Goal: Task Accomplishment & Management: Use online tool/utility

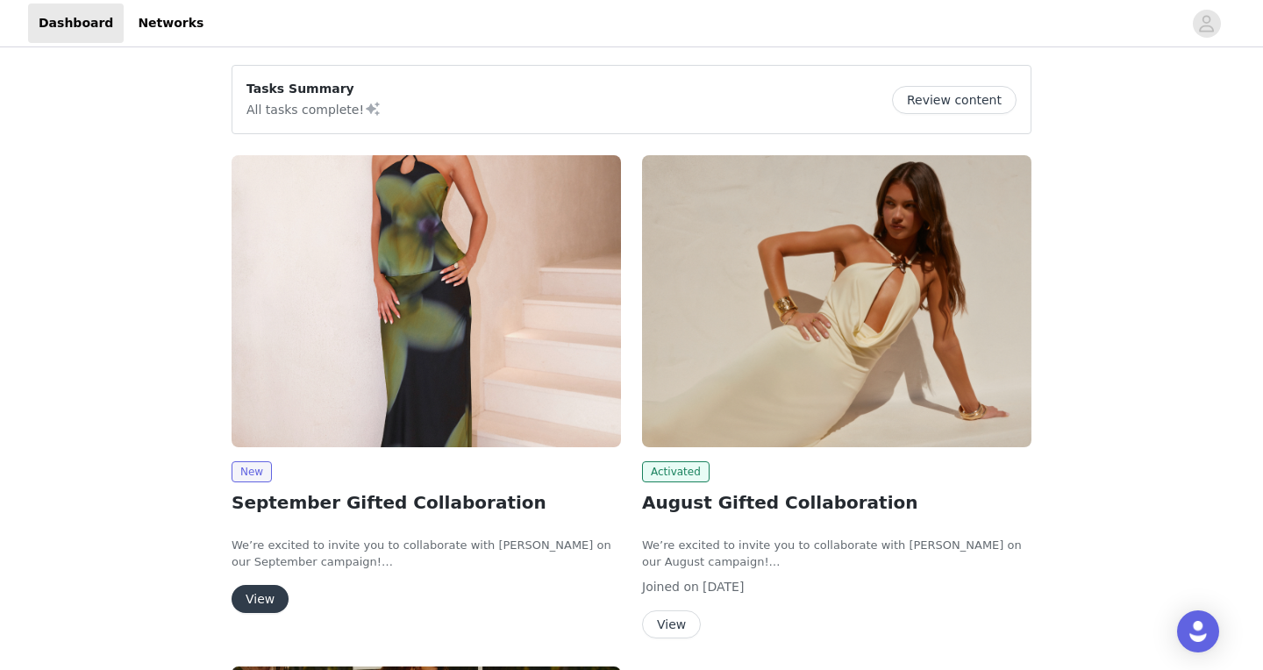
click at [270, 597] on button "View" at bounding box center [260, 599] width 57 height 28
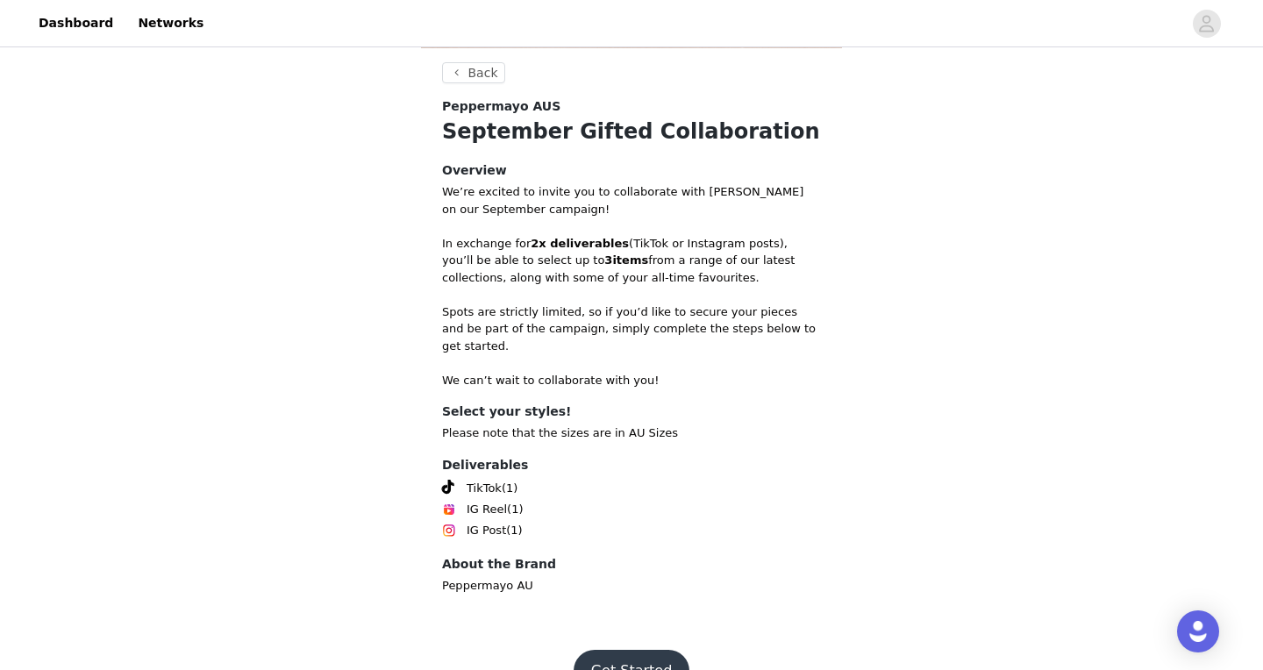
scroll to position [555, 0]
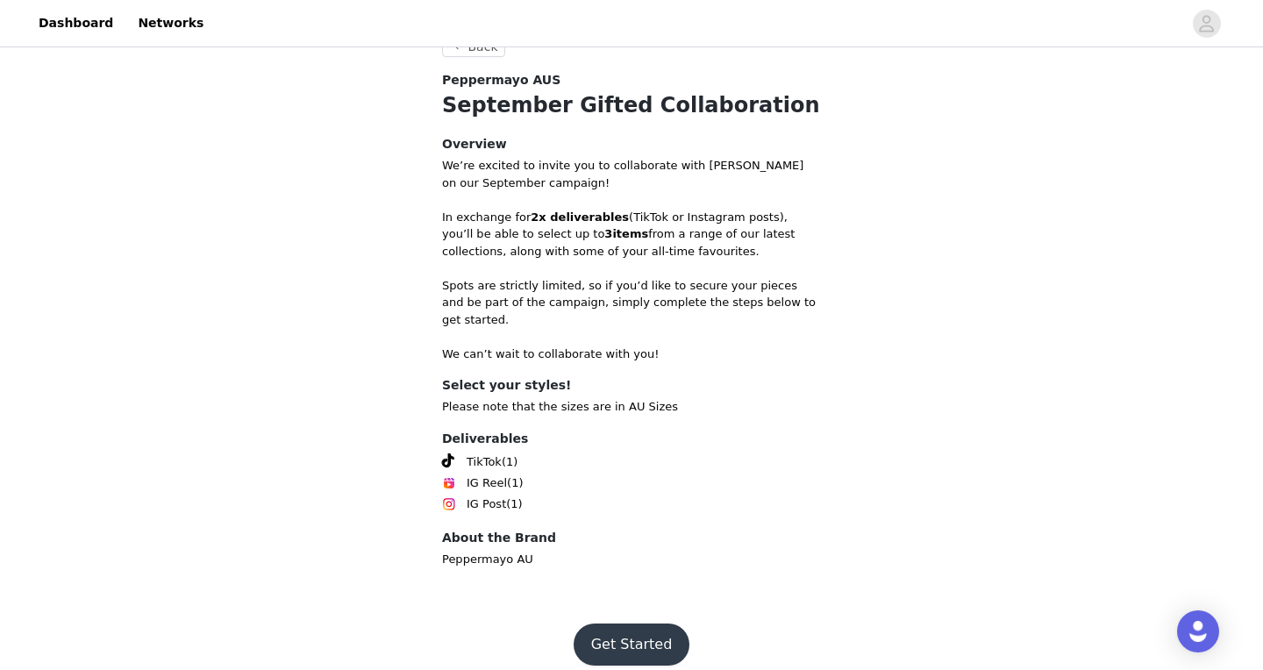
click at [632, 632] on button "Get Started" at bounding box center [632, 645] width 117 height 42
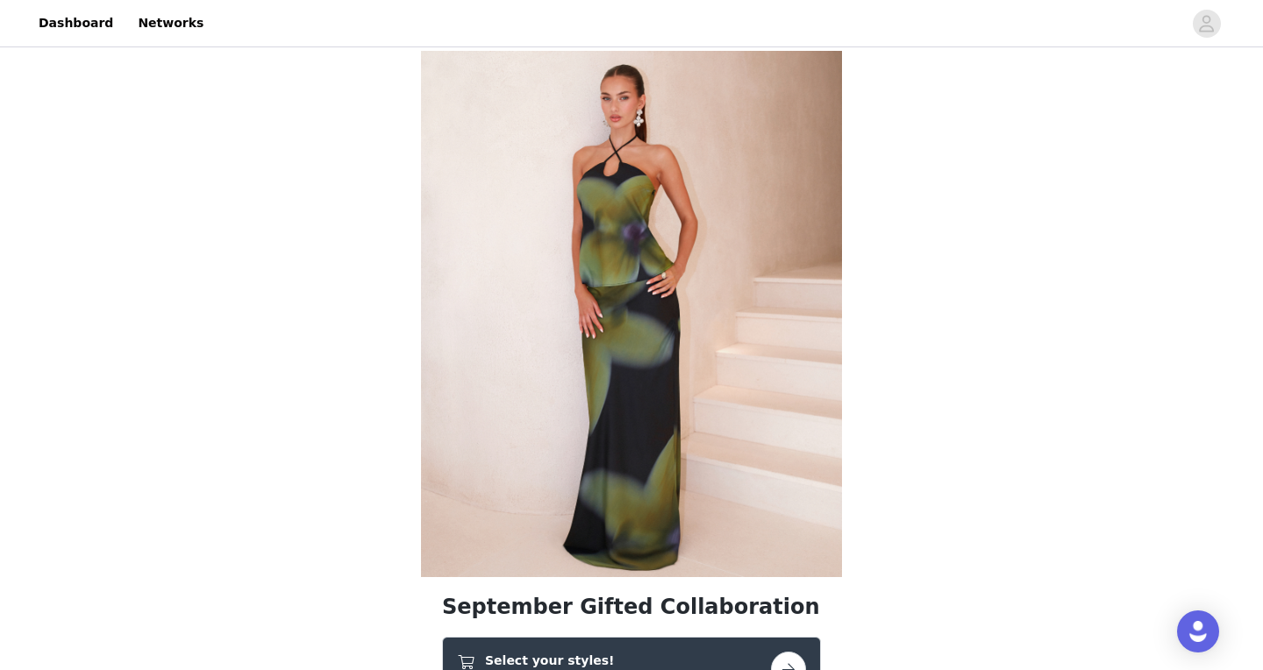
scroll to position [85, 0]
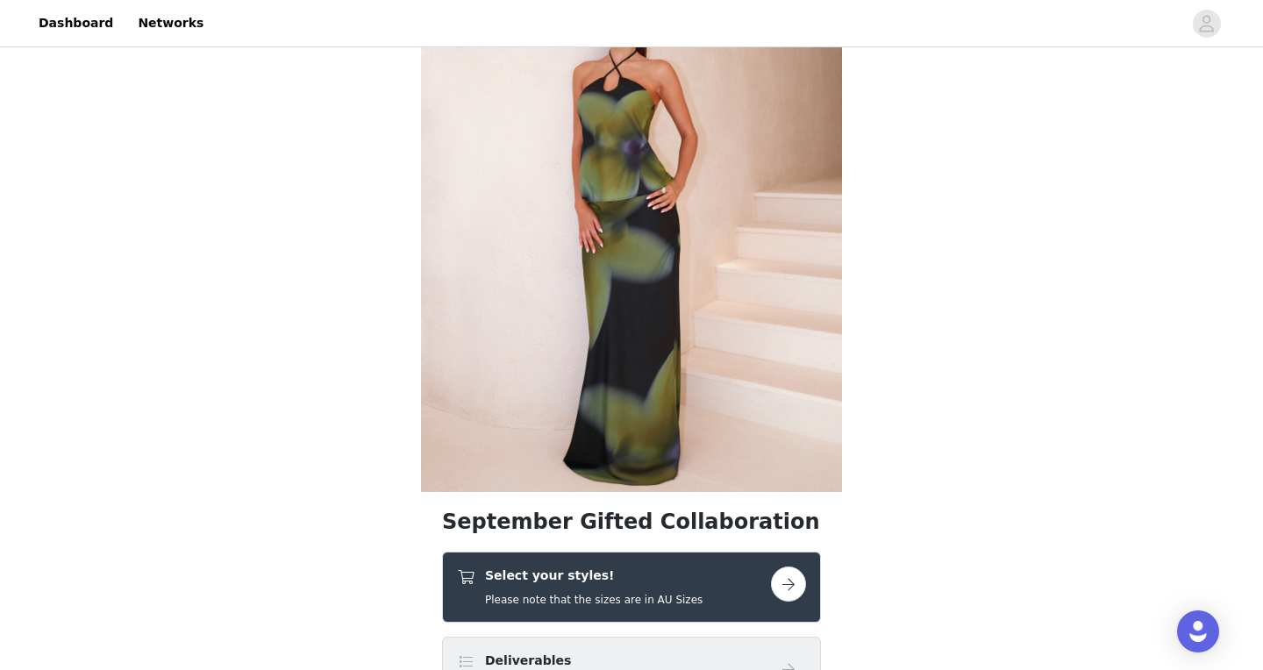
click at [633, 577] on h4 "Select your styles!" at bounding box center [594, 576] width 218 height 18
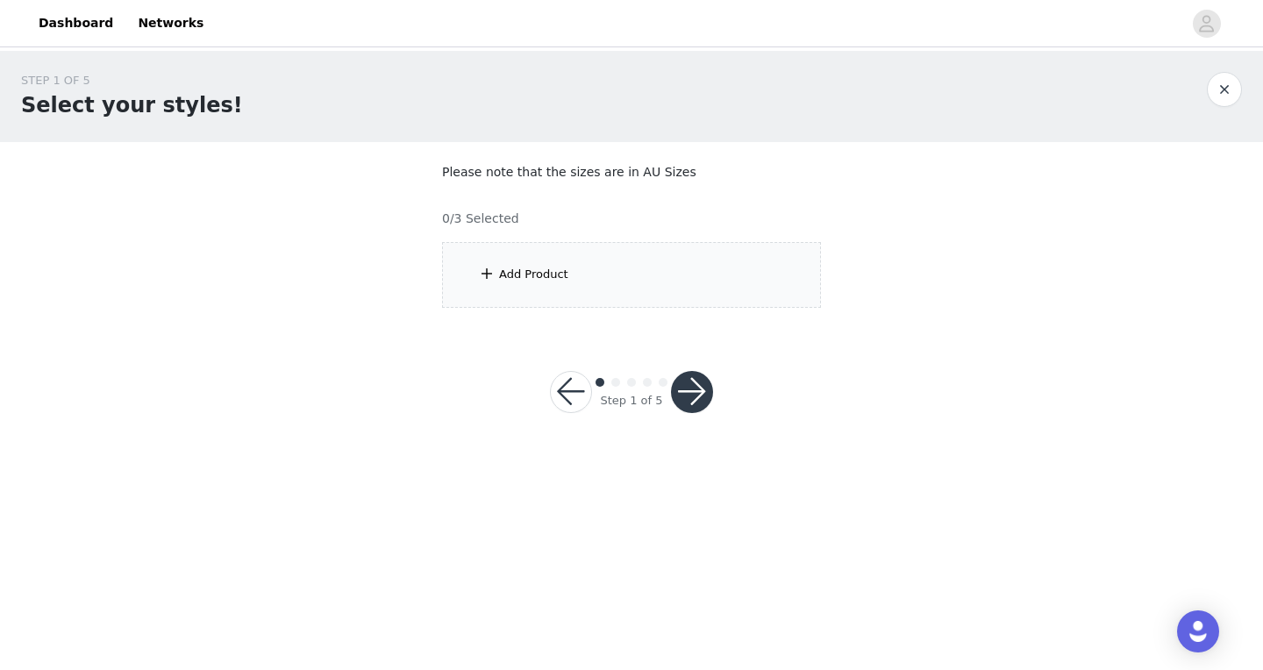
click at [627, 288] on div "Add Product" at bounding box center [631, 275] width 379 height 66
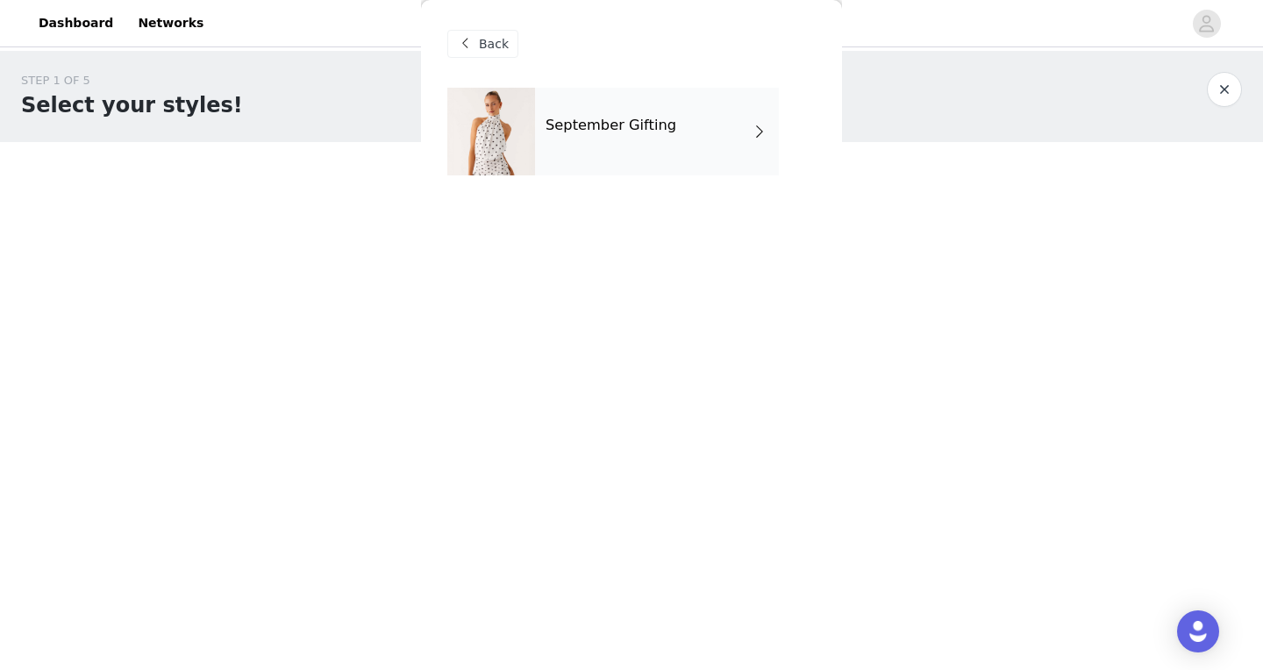
click at [668, 119] on div "September Gifting" at bounding box center [657, 132] width 244 height 88
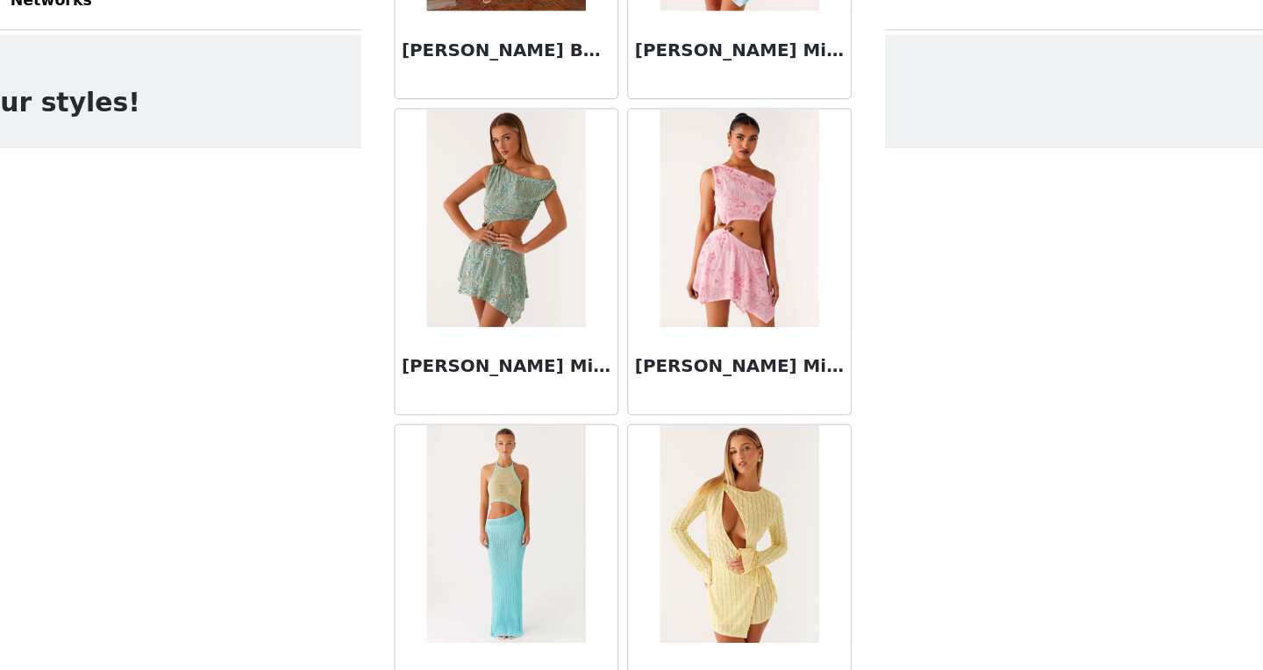
scroll to position [2014, 0]
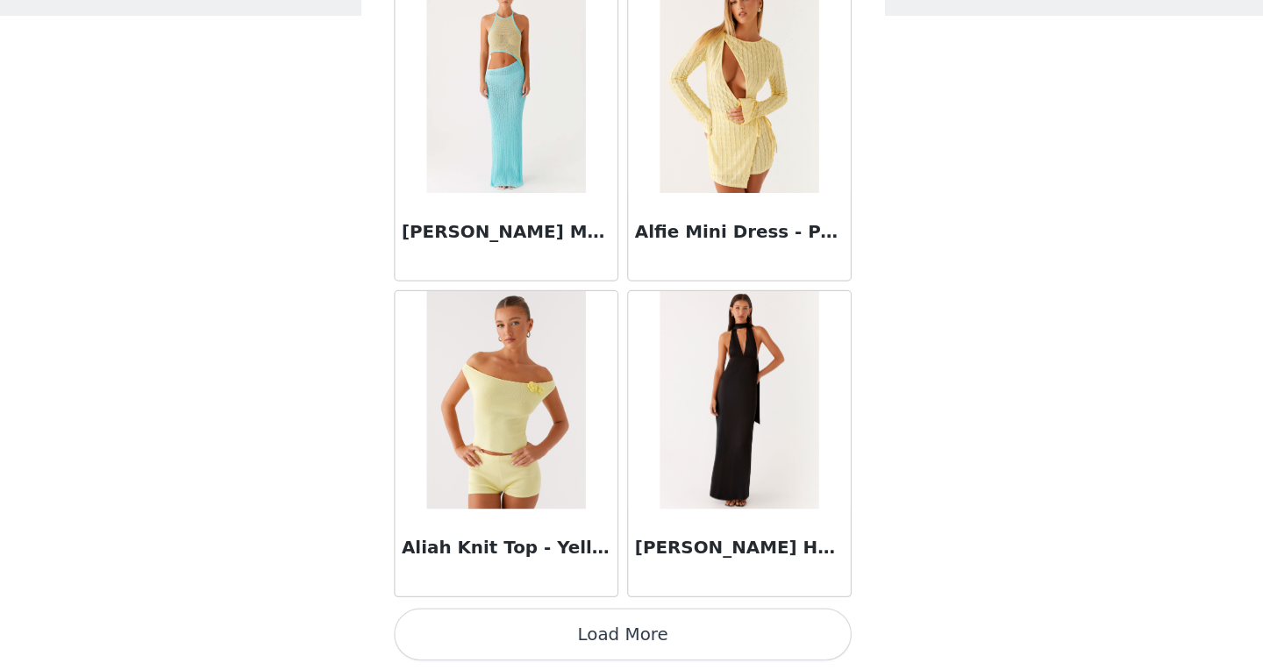
click at [639, 649] on button "Load More" at bounding box center [631, 640] width 368 height 42
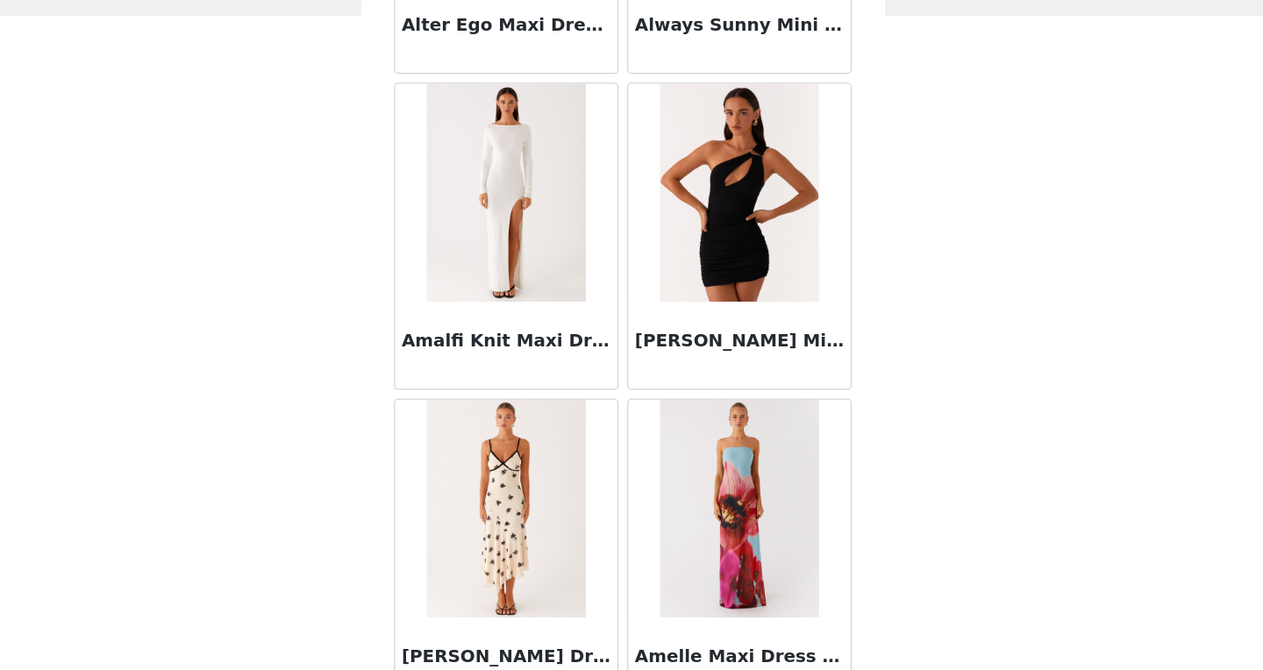
scroll to position [4558, 0]
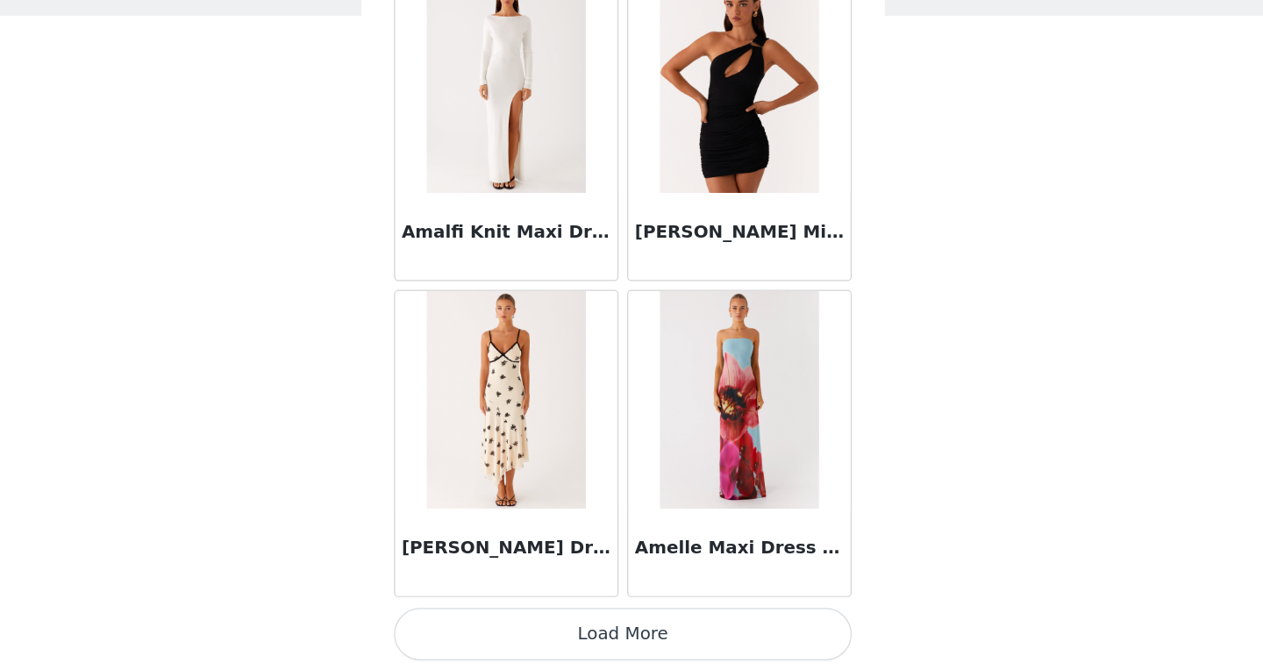
click at [651, 645] on button "Load More" at bounding box center [631, 640] width 368 height 42
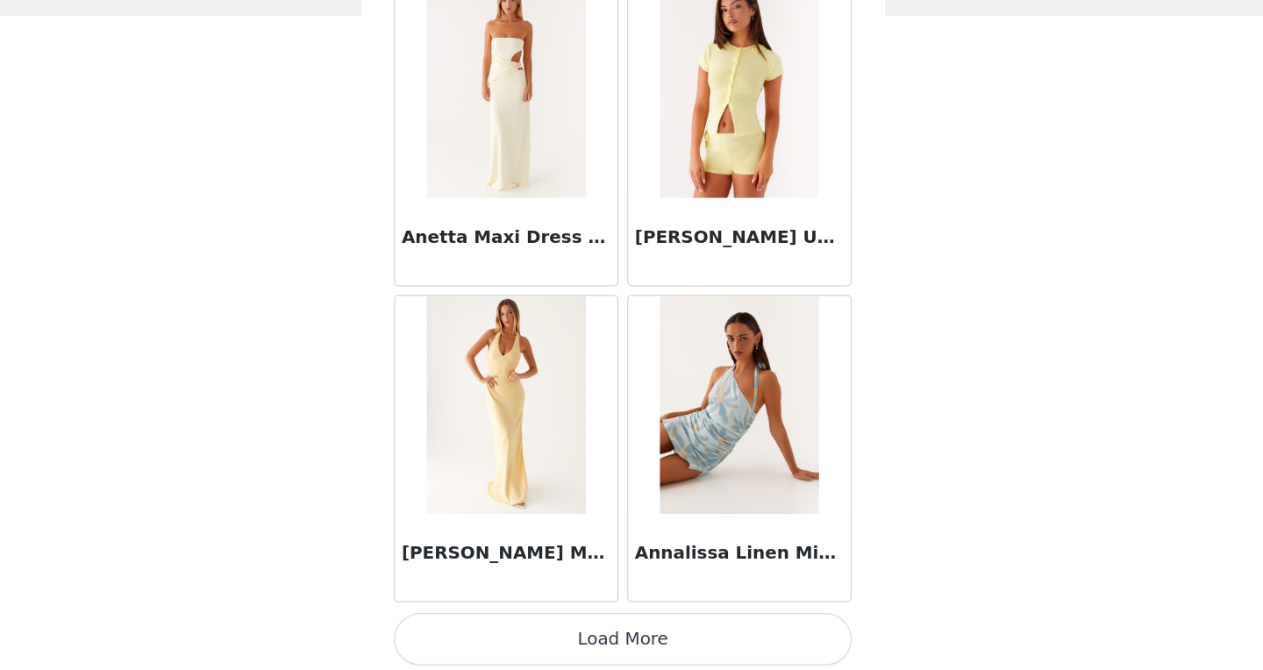
scroll to position [7102, 0]
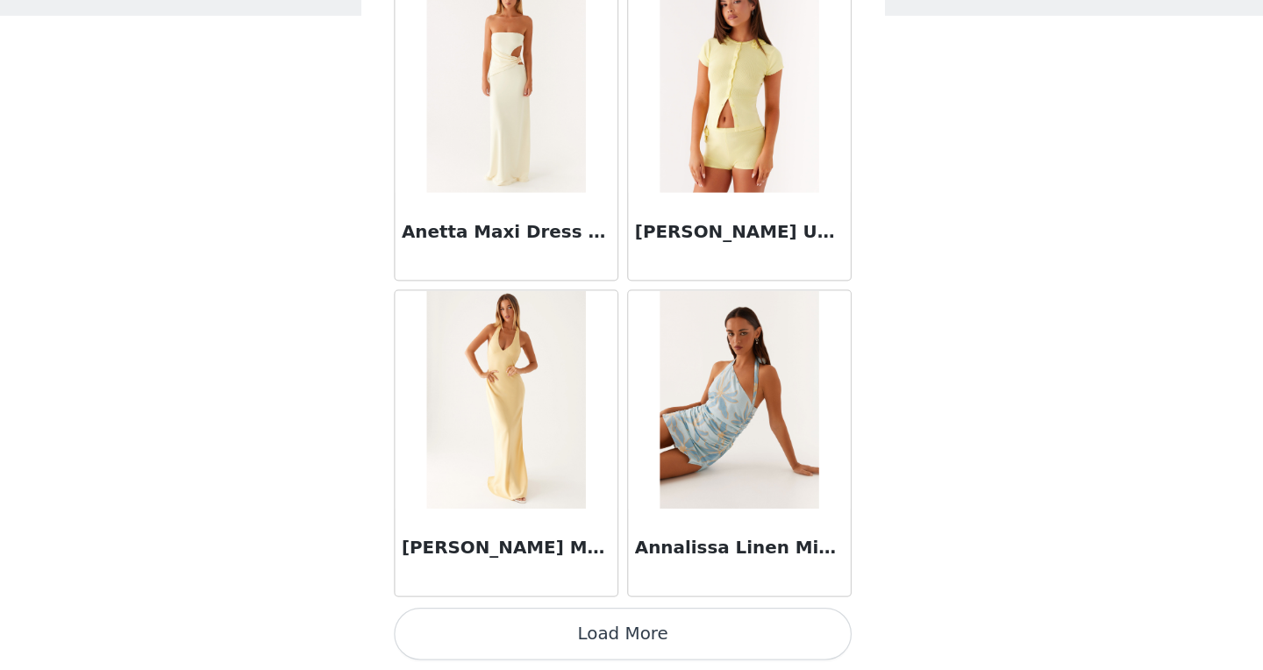
click at [637, 640] on button "Load More" at bounding box center [631, 640] width 368 height 42
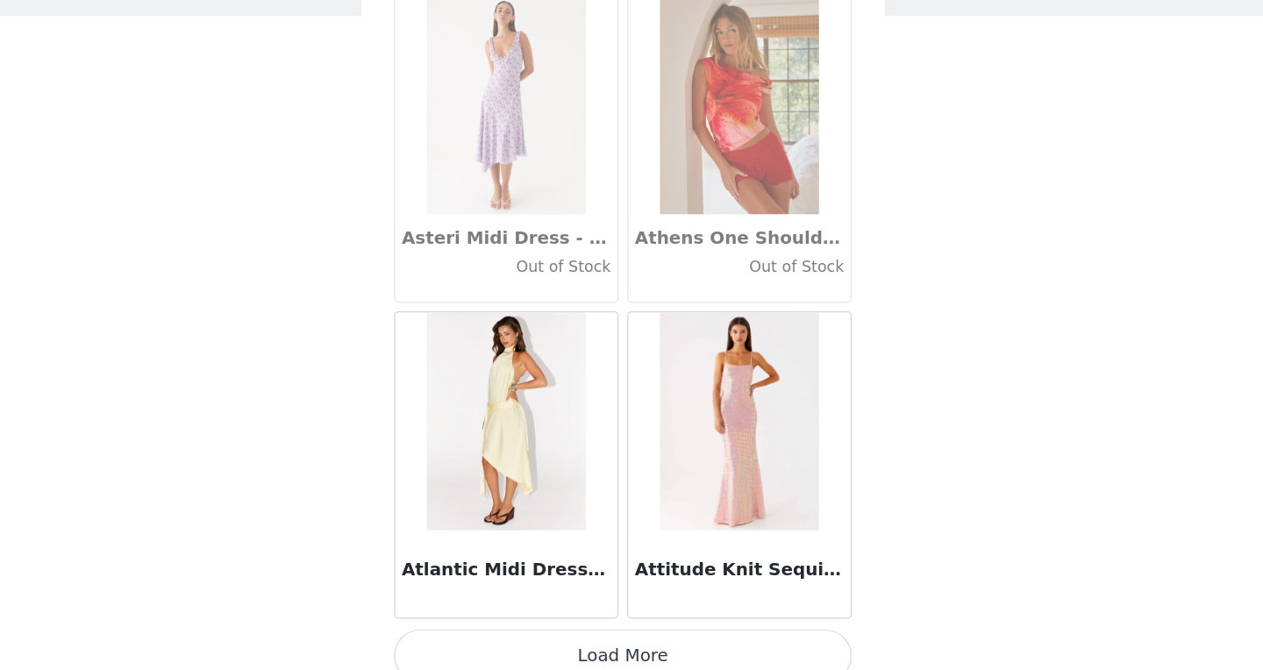
scroll to position [9646, 0]
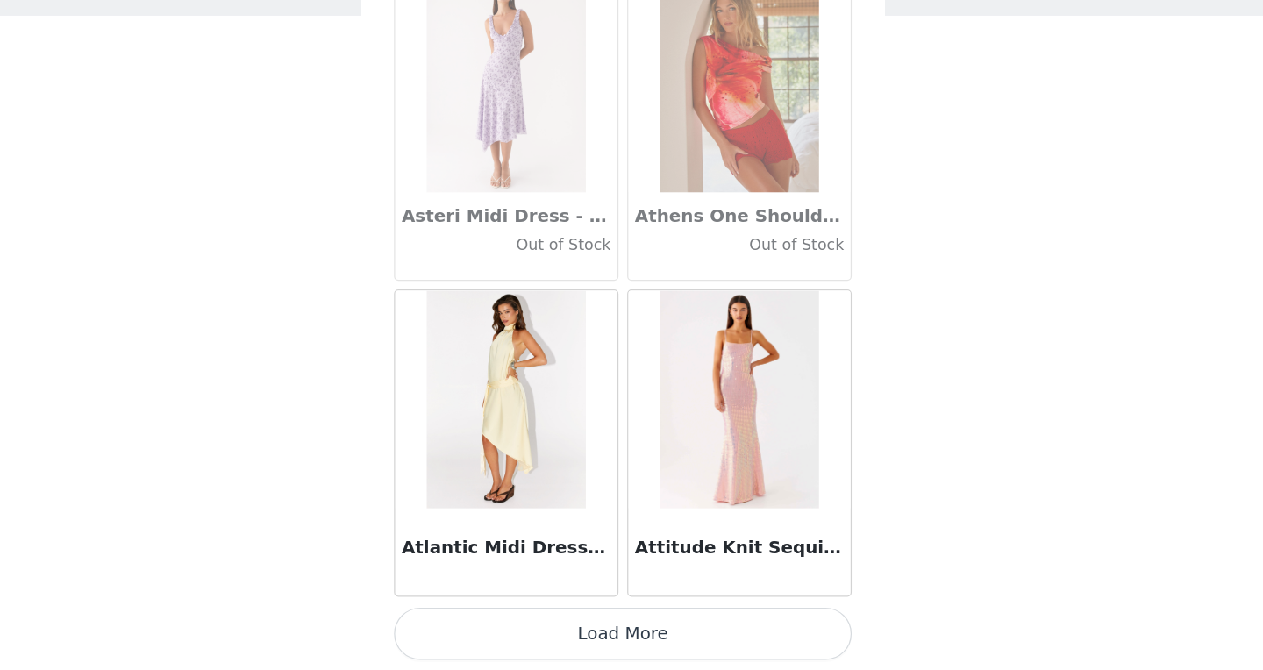
click at [632, 647] on button "Load More" at bounding box center [631, 640] width 368 height 42
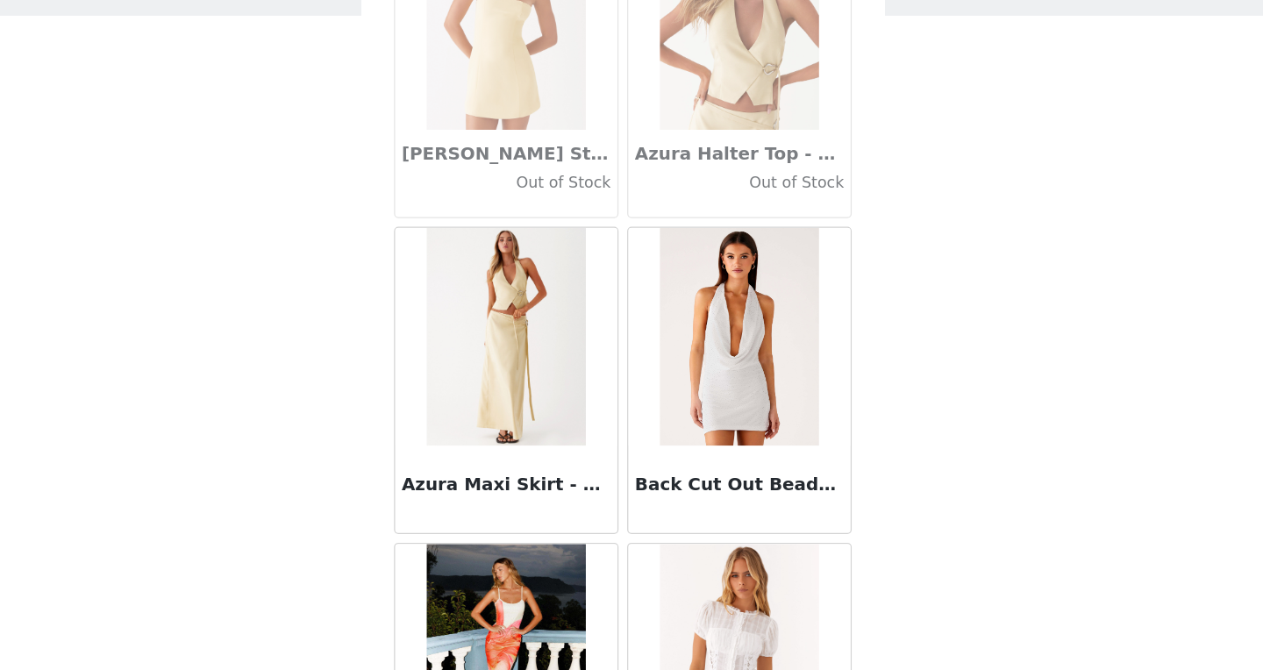
scroll to position [12190, 0]
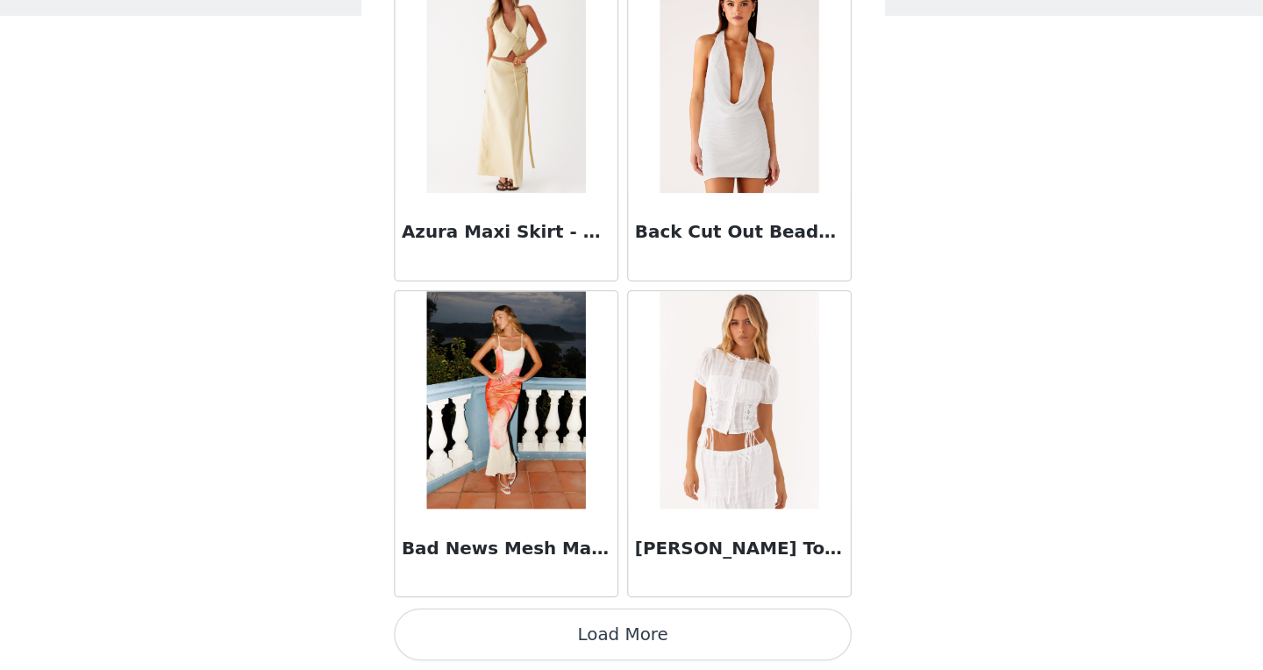
click at [632, 647] on button "Load More" at bounding box center [631, 640] width 368 height 42
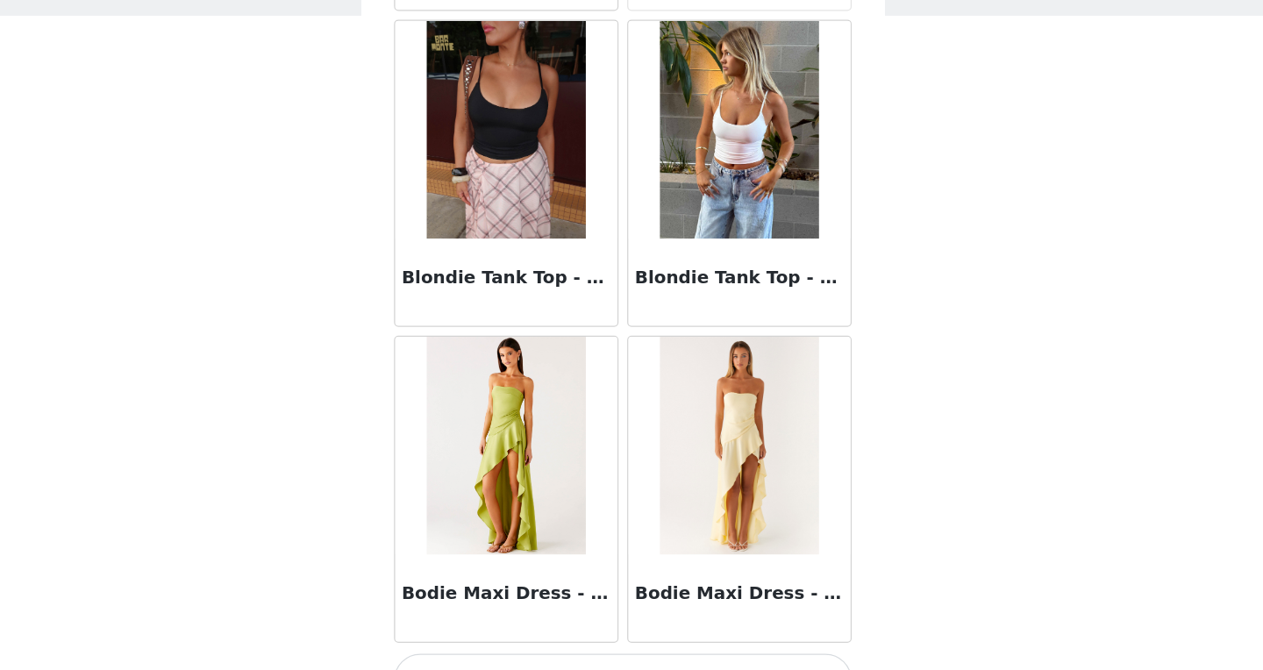
scroll to position [14734, 0]
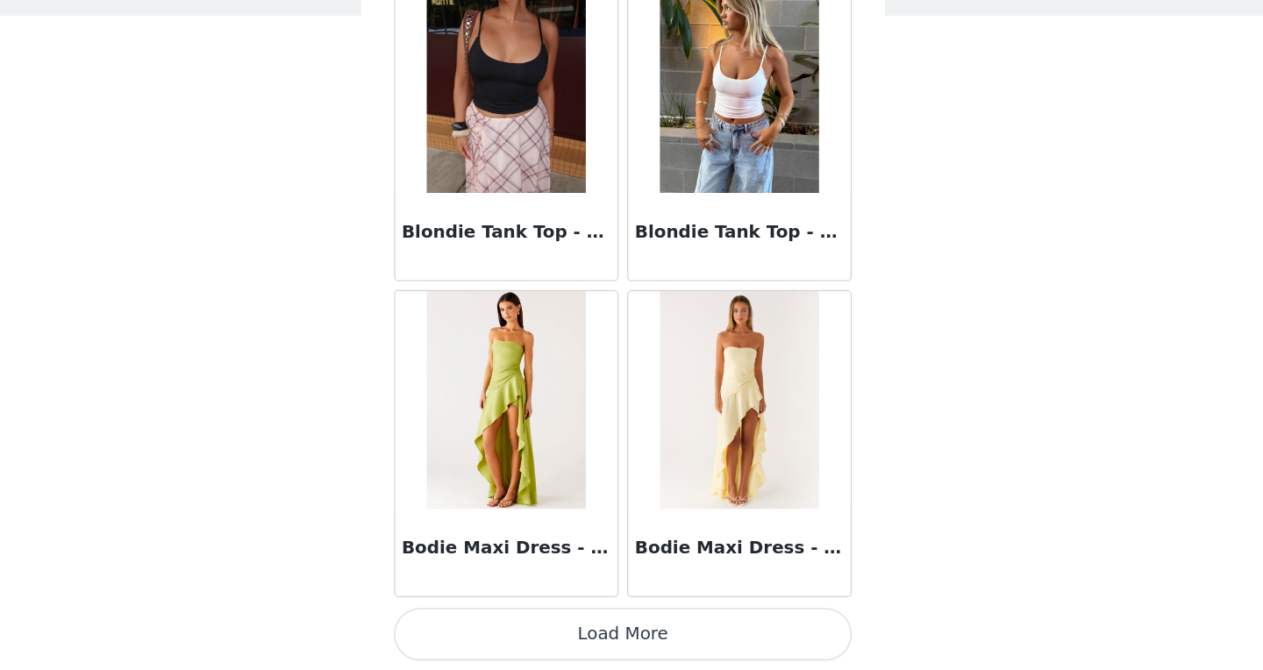
click at [632, 647] on button "Load More" at bounding box center [631, 640] width 368 height 42
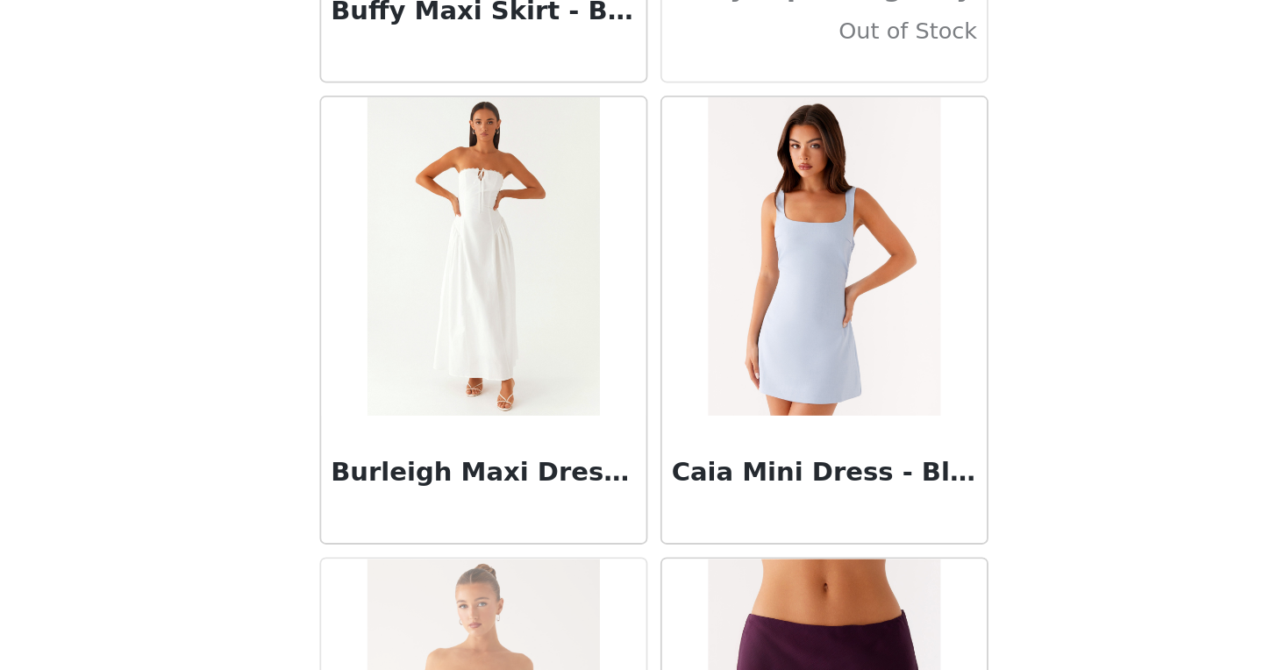
scroll to position [17278, 0]
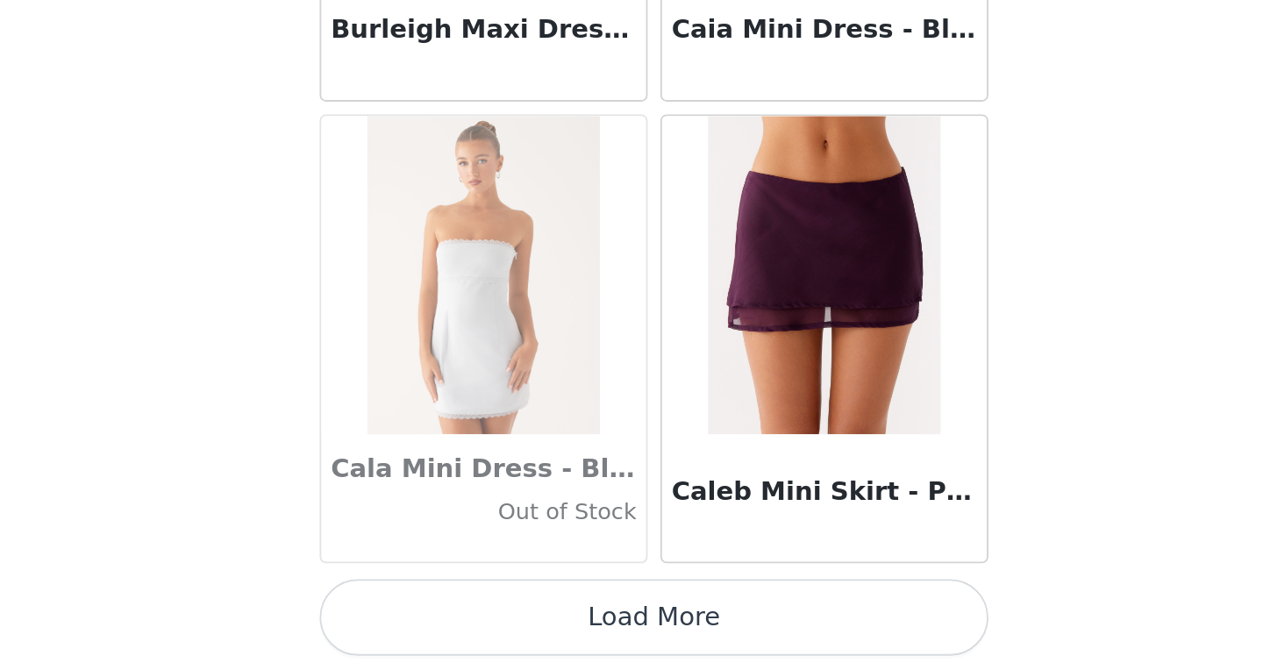
click at [596, 637] on button "Load More" at bounding box center [631, 640] width 368 height 42
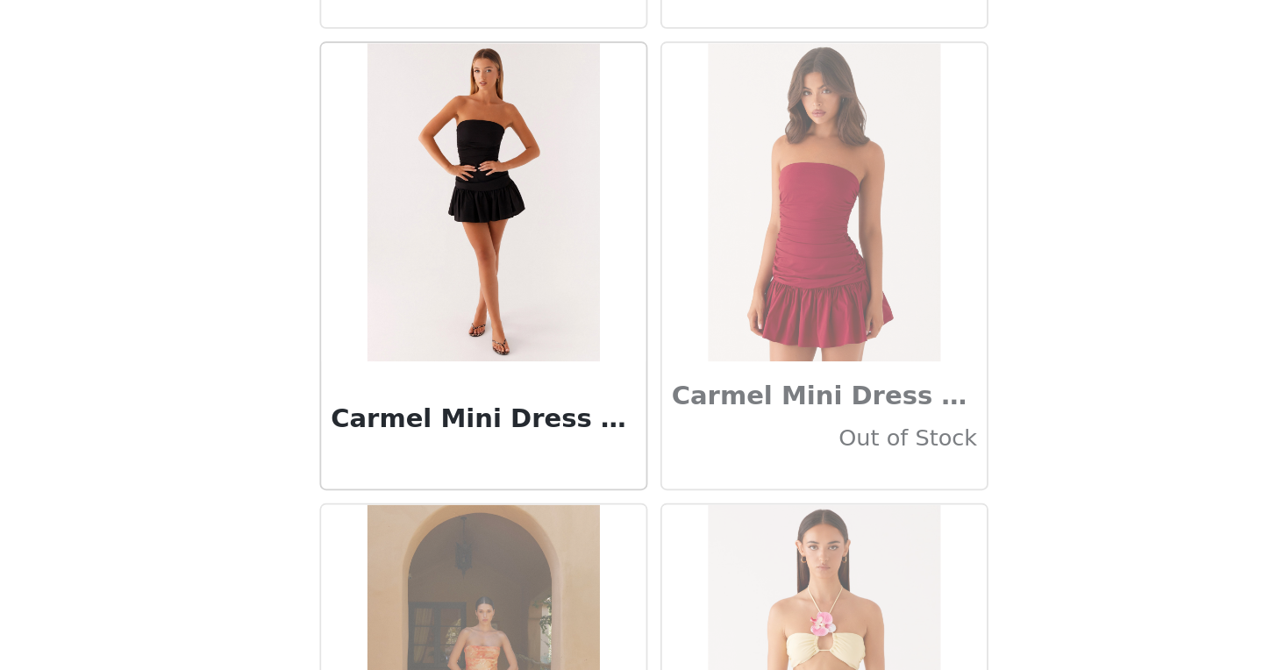
scroll to position [19822, 0]
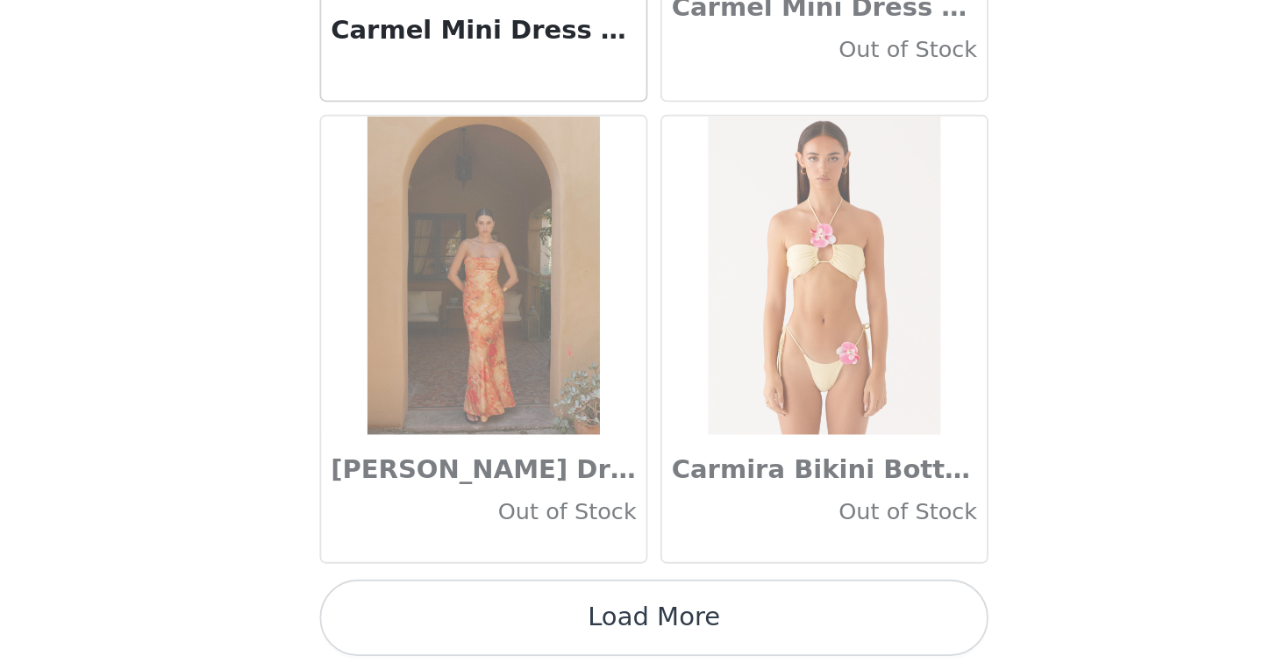
click at [599, 645] on button "Load More" at bounding box center [631, 640] width 368 height 42
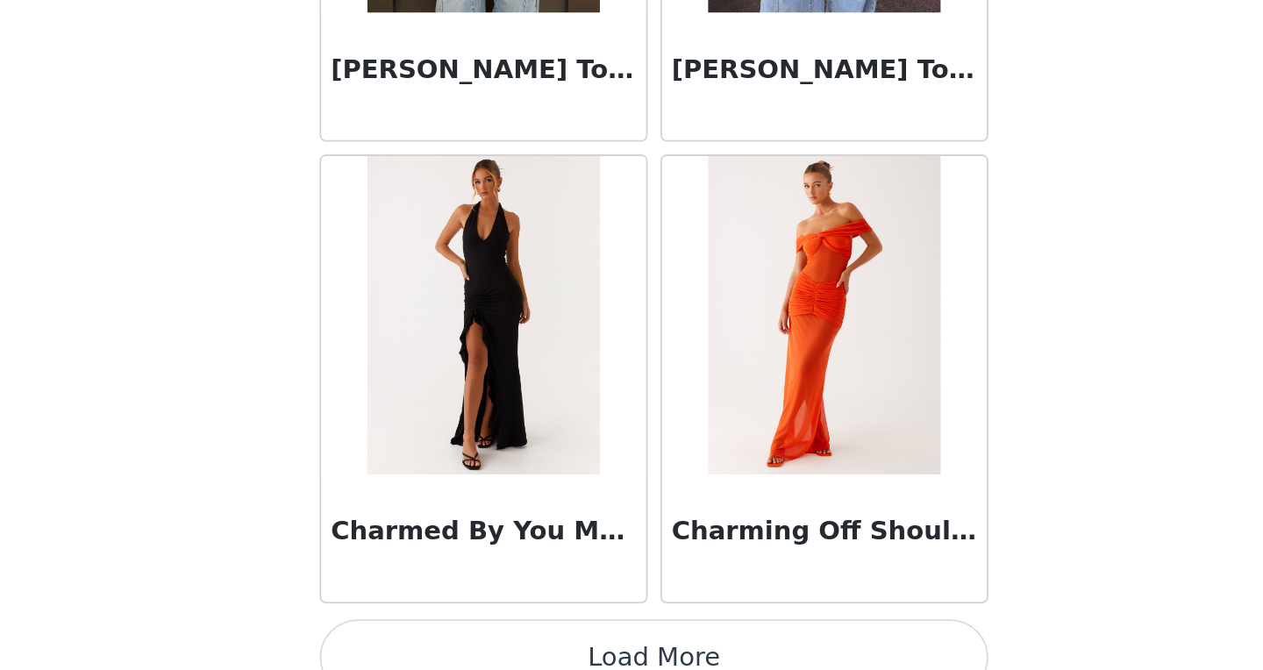
scroll to position [22366, 0]
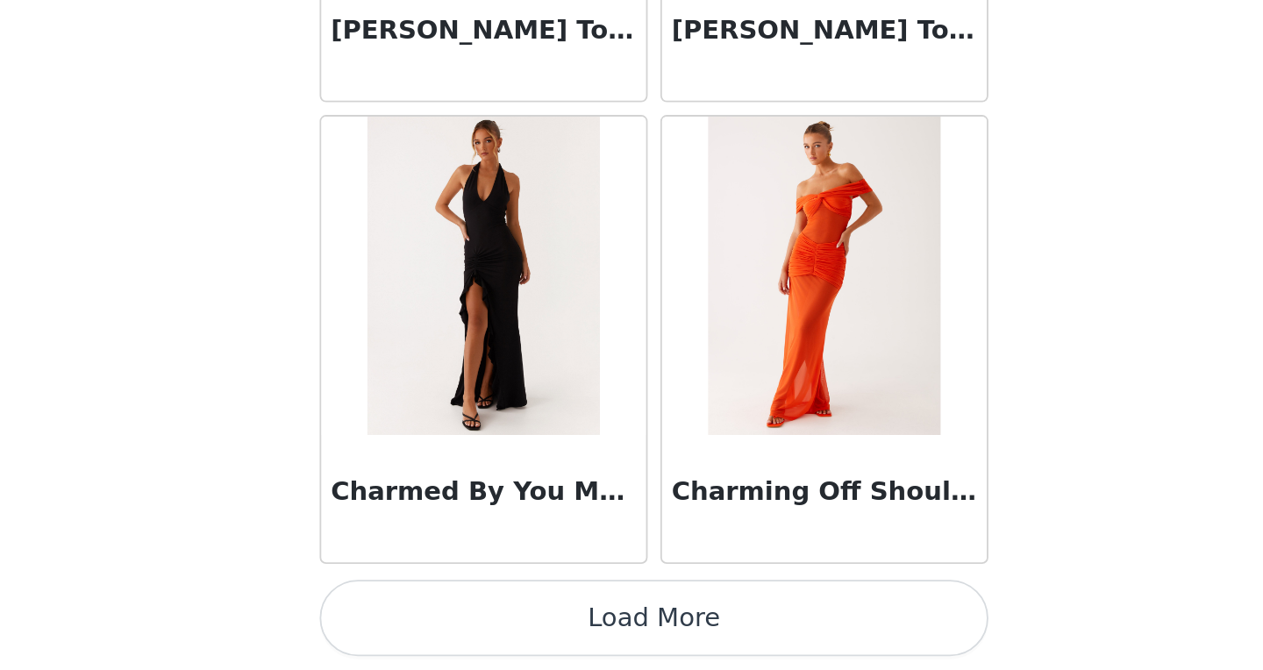
click at [599, 643] on button "Load More" at bounding box center [631, 640] width 368 height 42
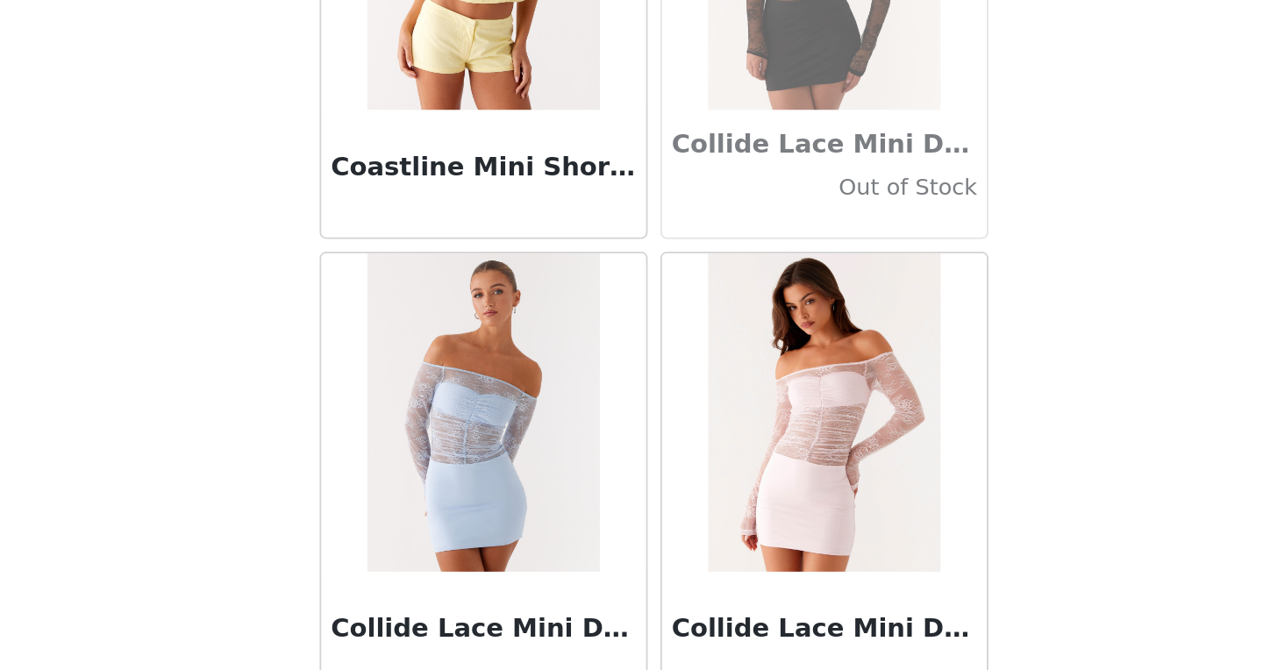
scroll to position [24910, 0]
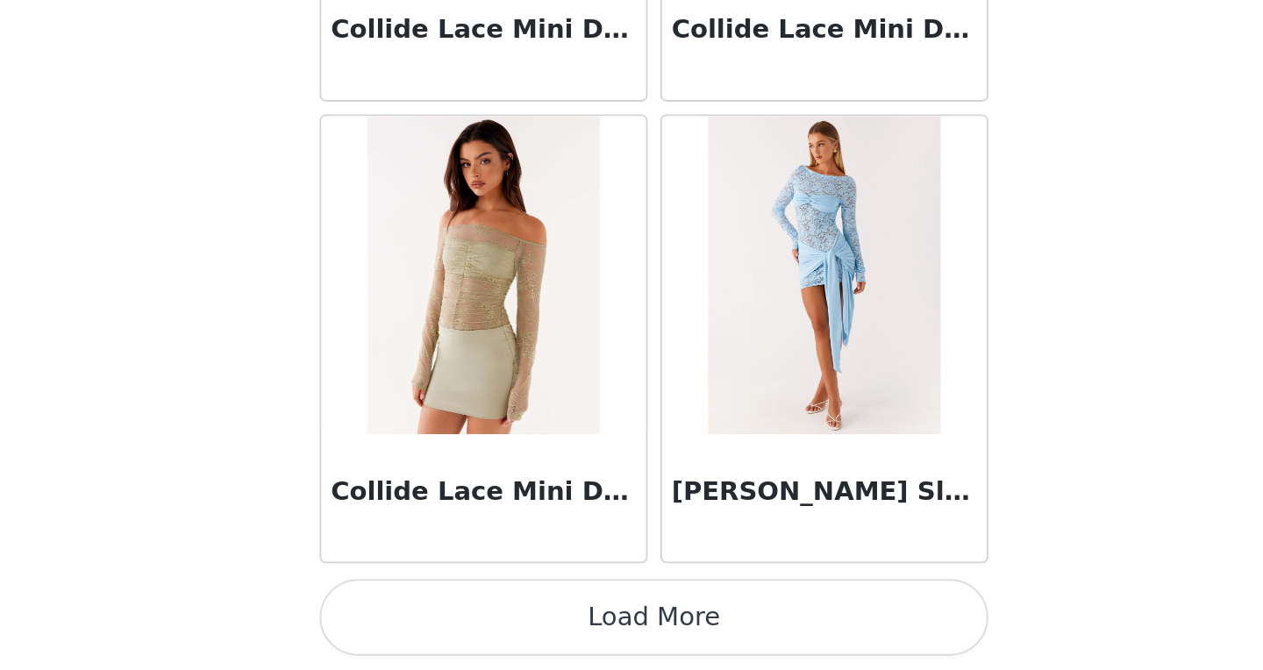
click at [608, 645] on button "Load More" at bounding box center [631, 640] width 368 height 42
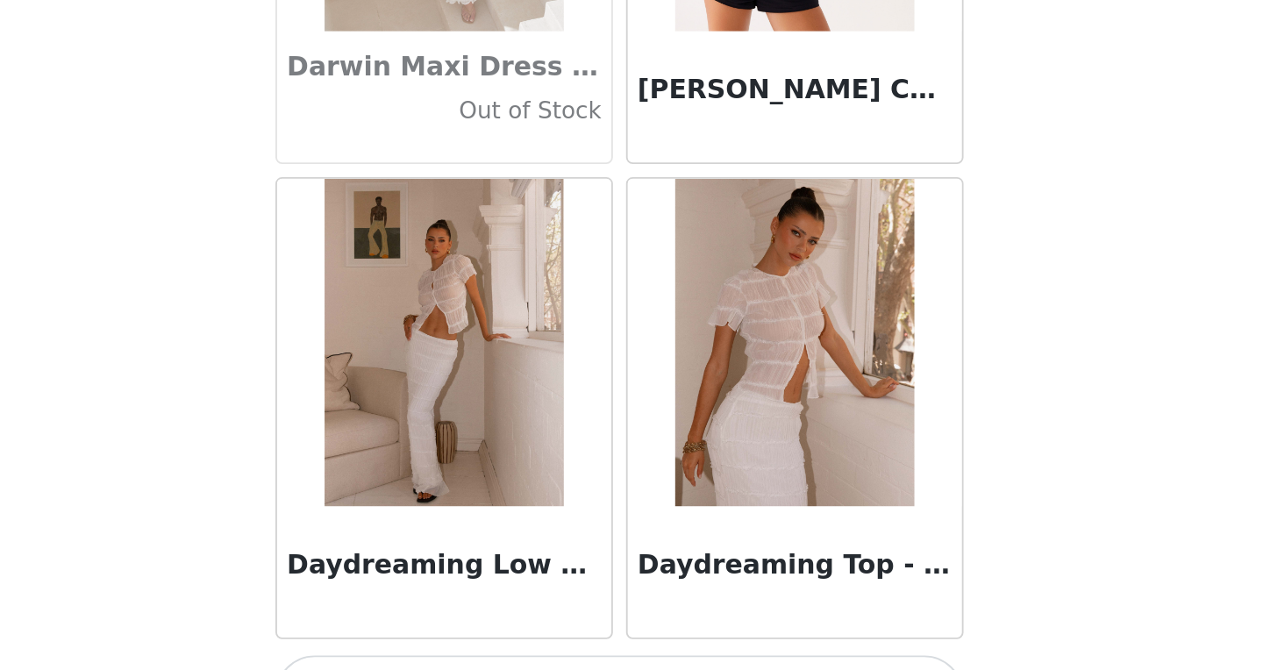
scroll to position [27453, 0]
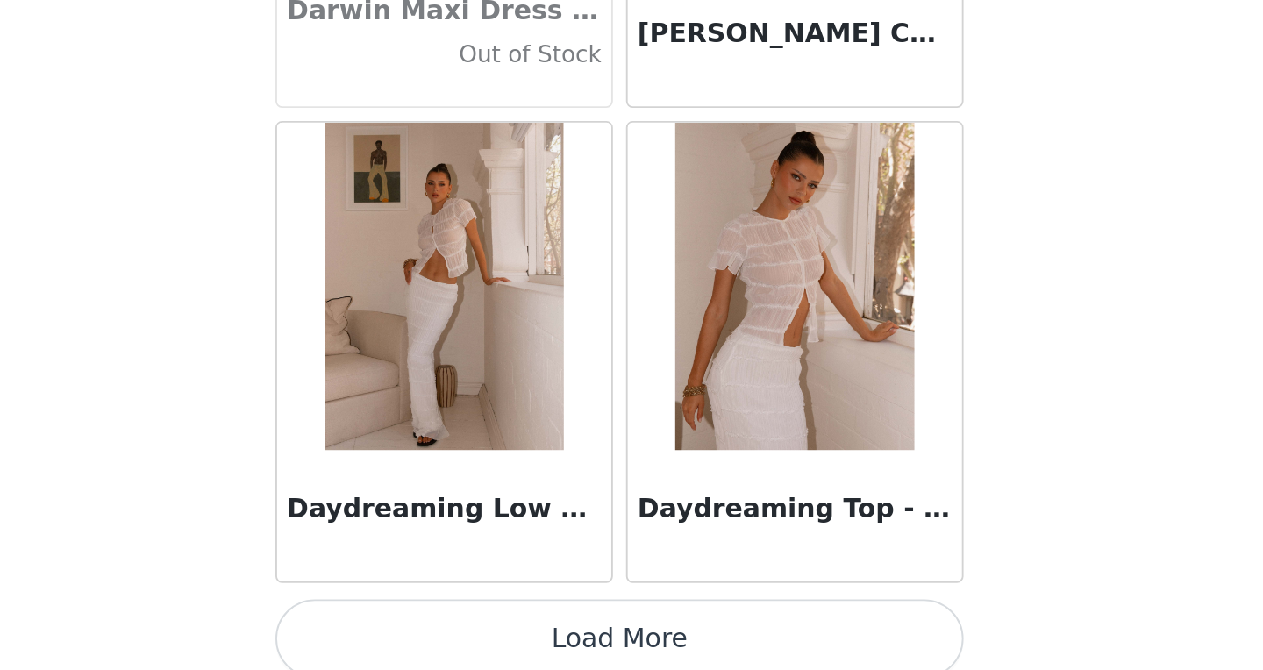
click at [618, 637] on button "Load More" at bounding box center [631, 640] width 368 height 42
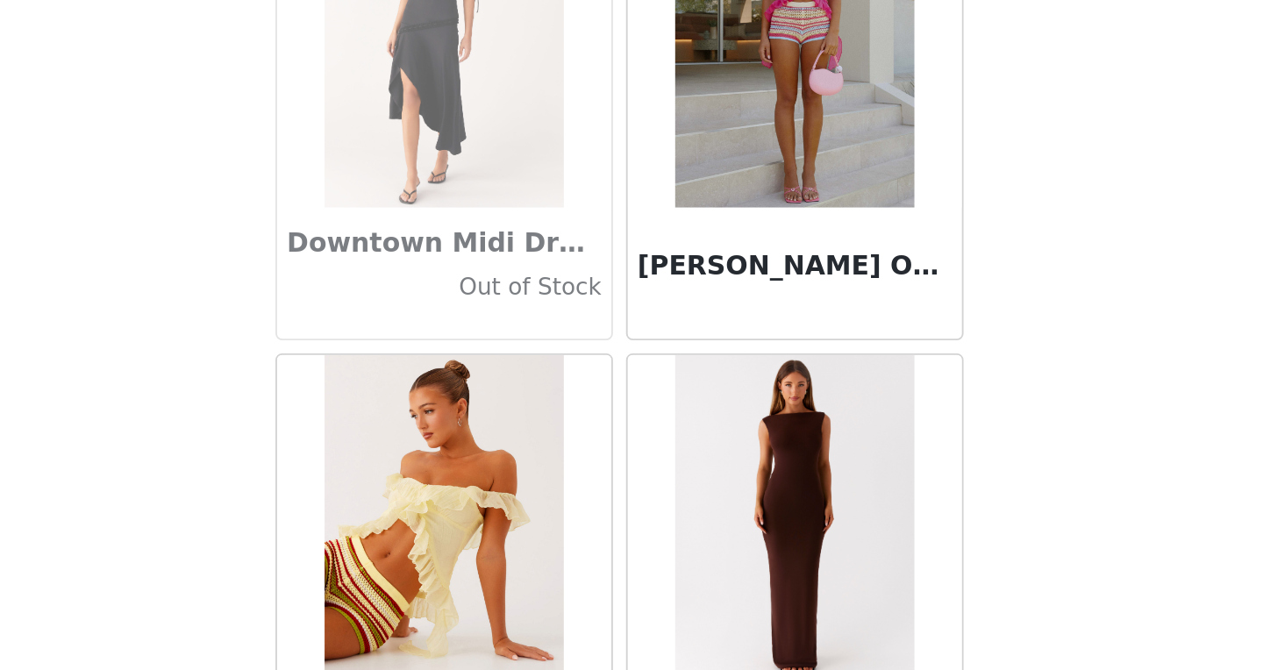
scroll to position [29997, 0]
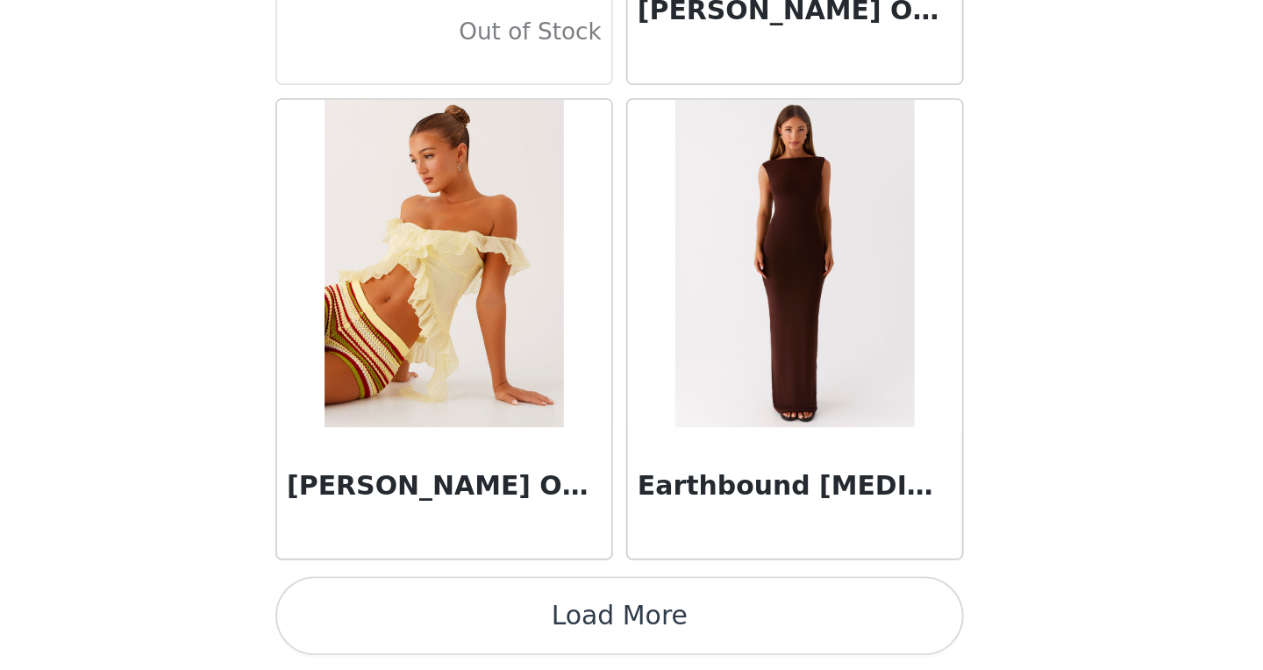
click at [614, 642] on button "Load More" at bounding box center [631, 640] width 368 height 42
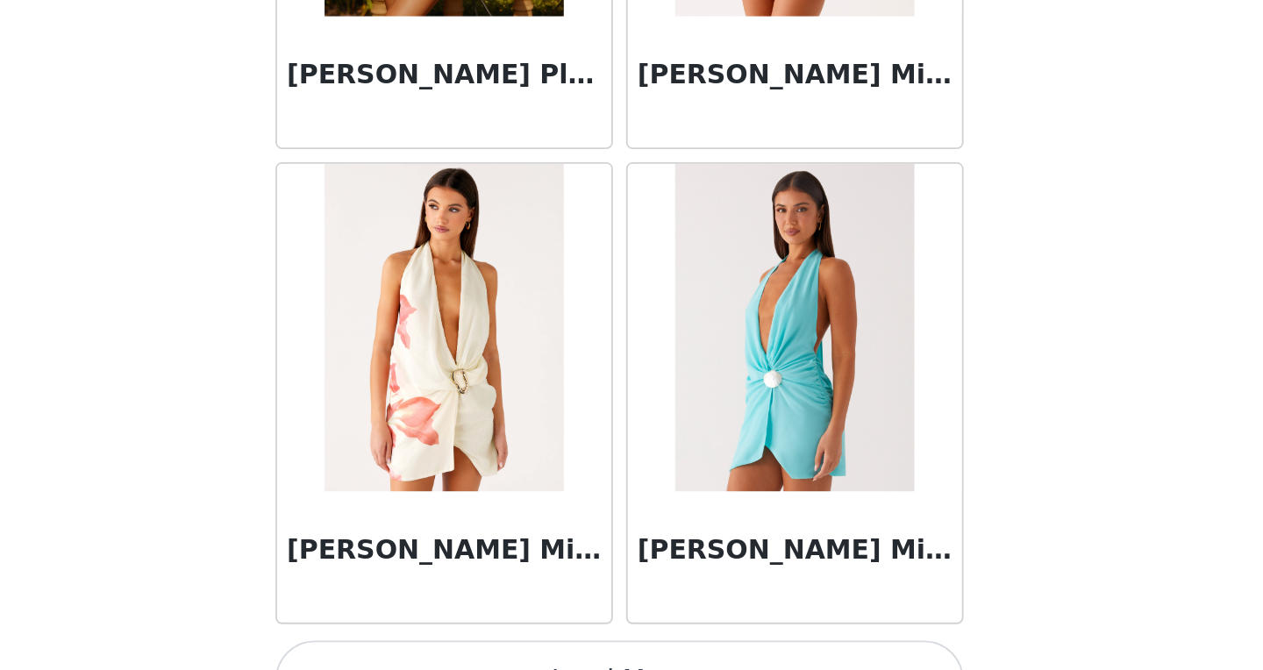
scroll to position [32541, 0]
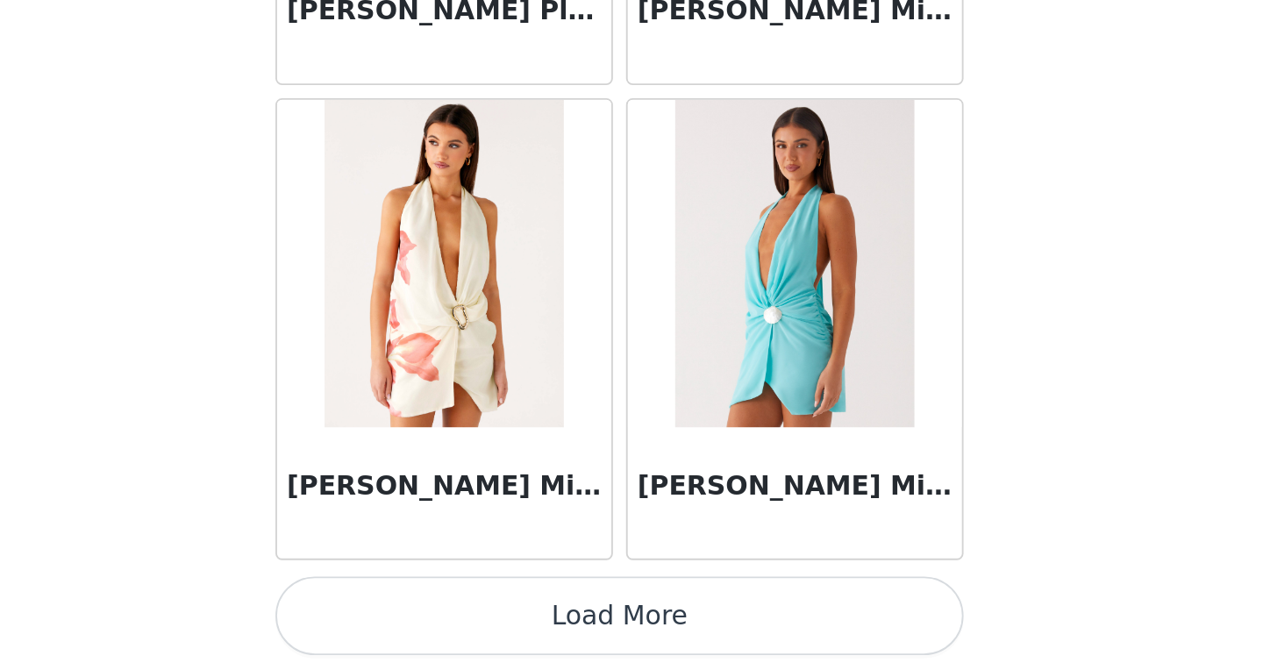
click at [636, 631] on button "Load More" at bounding box center [631, 640] width 368 height 42
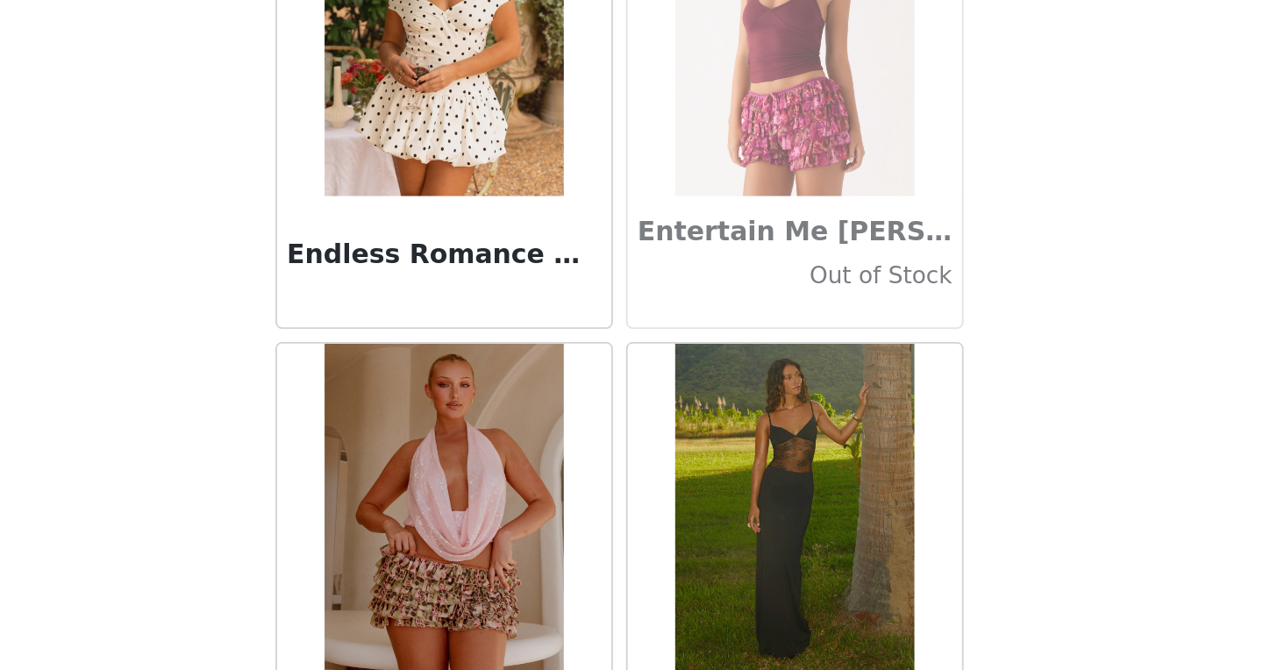
scroll to position [35085, 0]
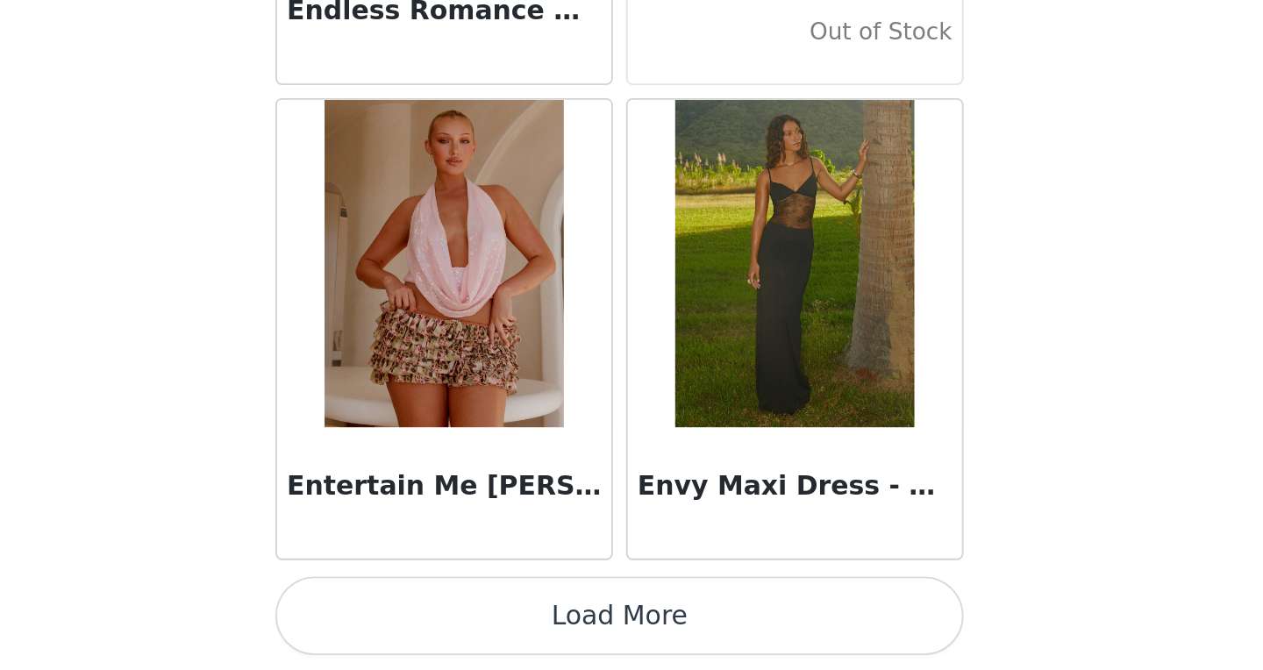
click at [632, 635] on button "Load More" at bounding box center [631, 640] width 368 height 42
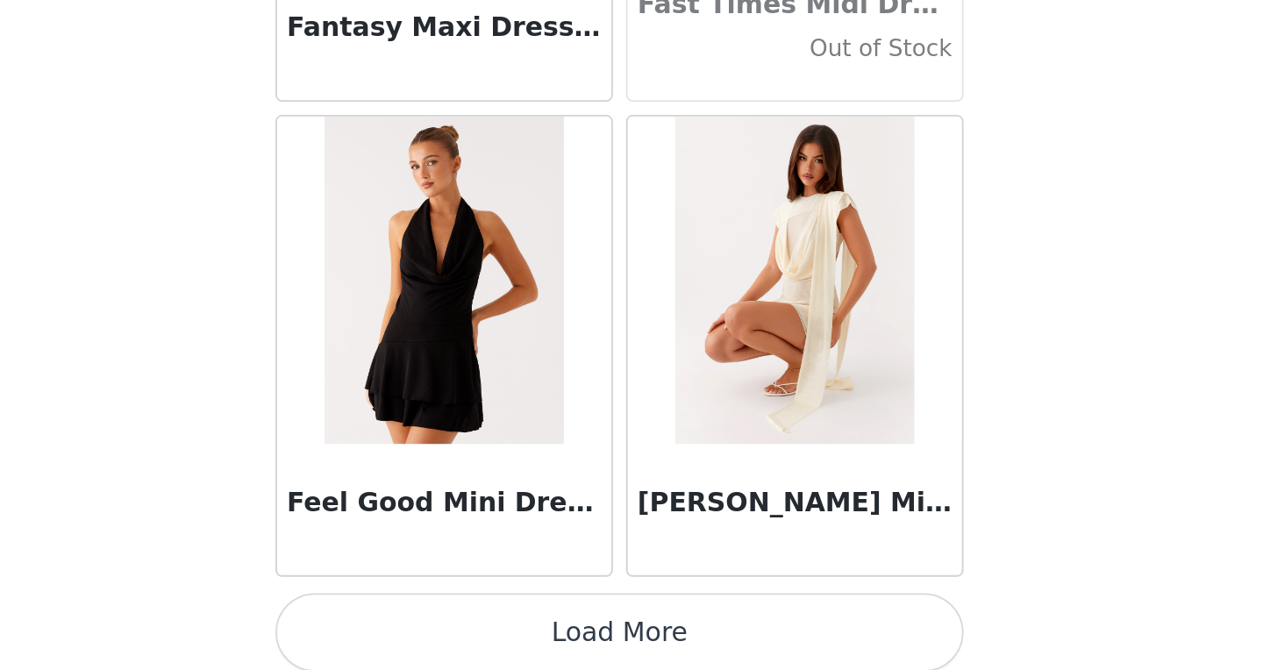
scroll to position [37629, 0]
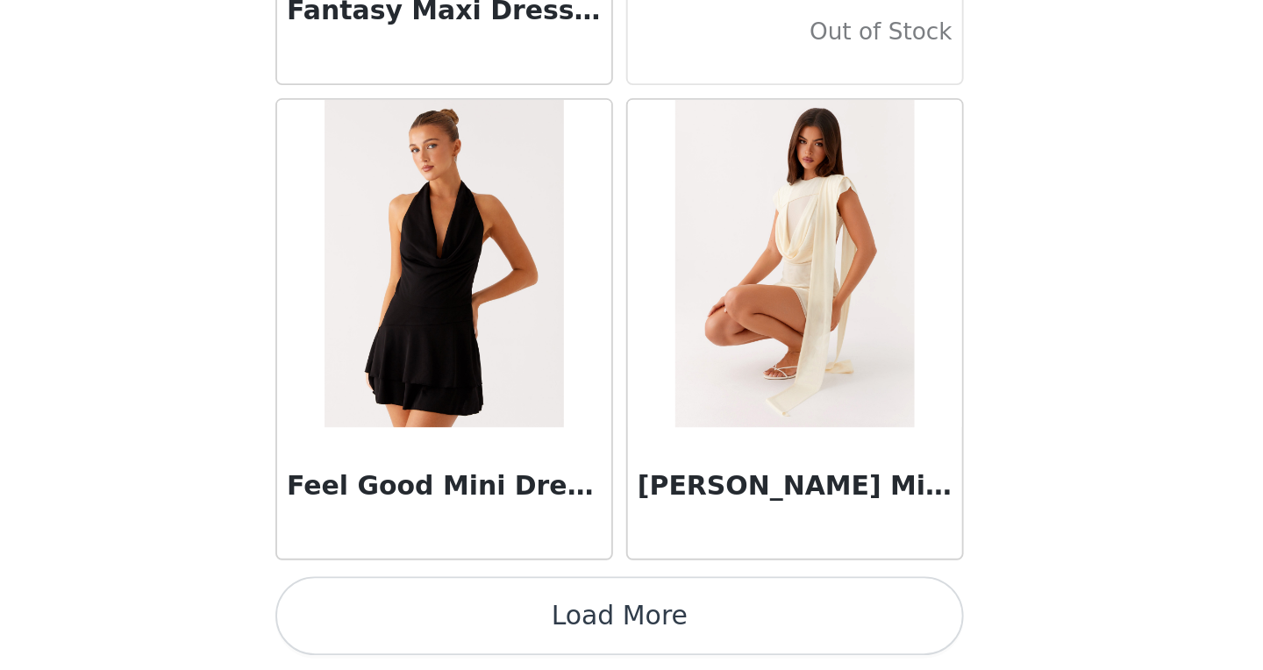
click at [631, 639] on button "Load More" at bounding box center [631, 640] width 368 height 42
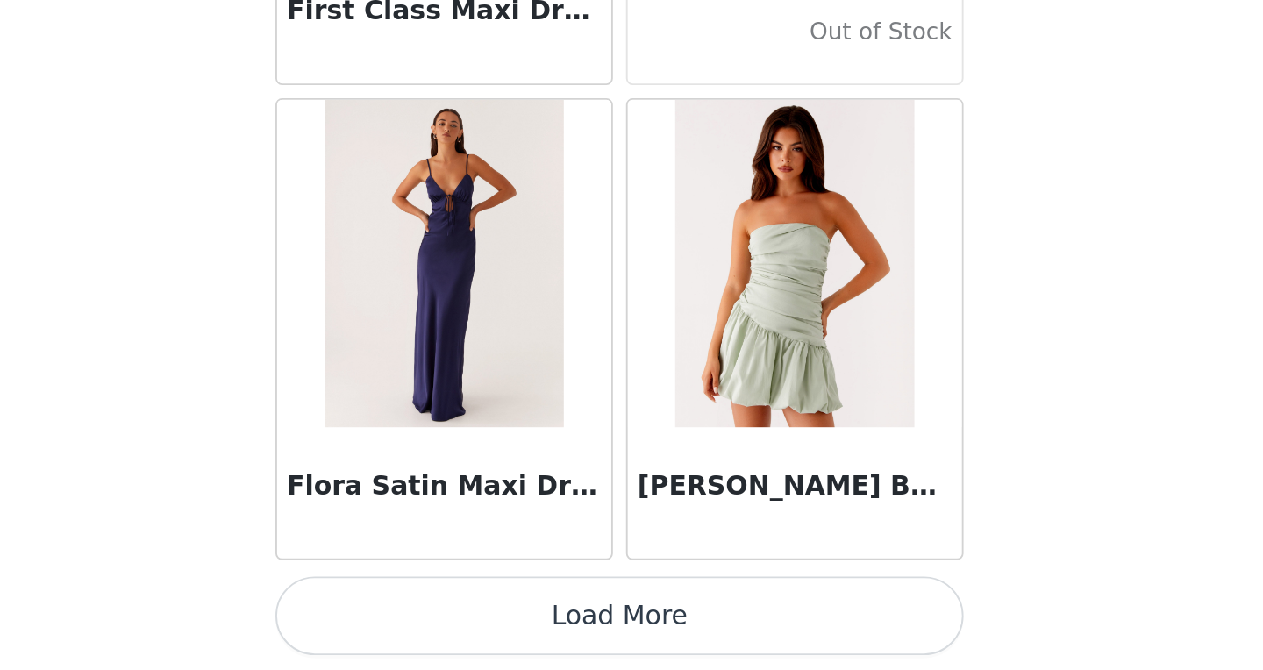
scroll to position [40173, 0]
click at [635, 644] on button "Load More" at bounding box center [631, 640] width 368 height 42
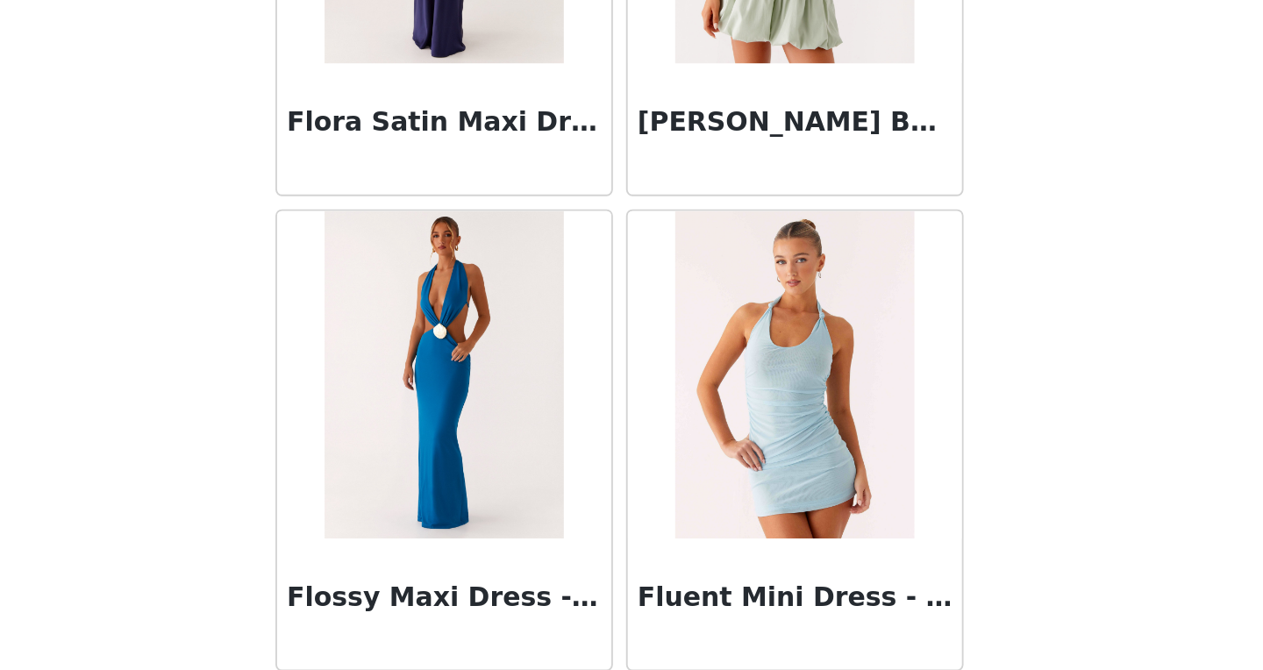
scroll to position [40370, 0]
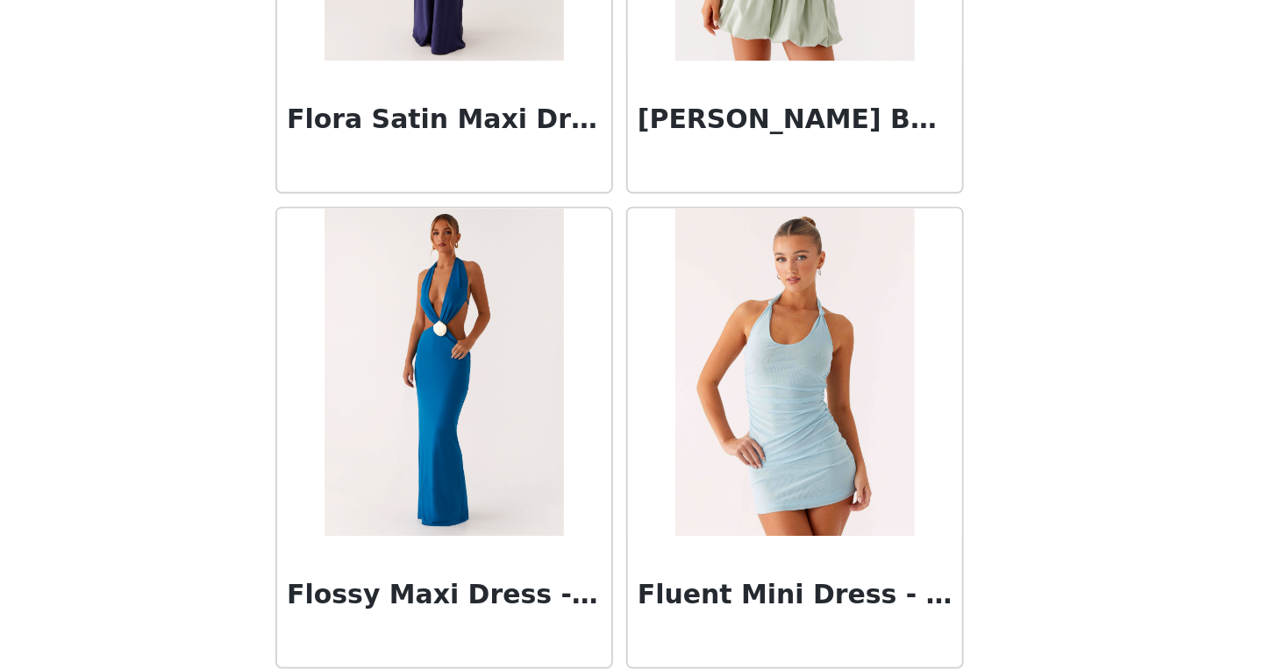
click at [575, 591] on img at bounding box center [537, 509] width 127 height 175
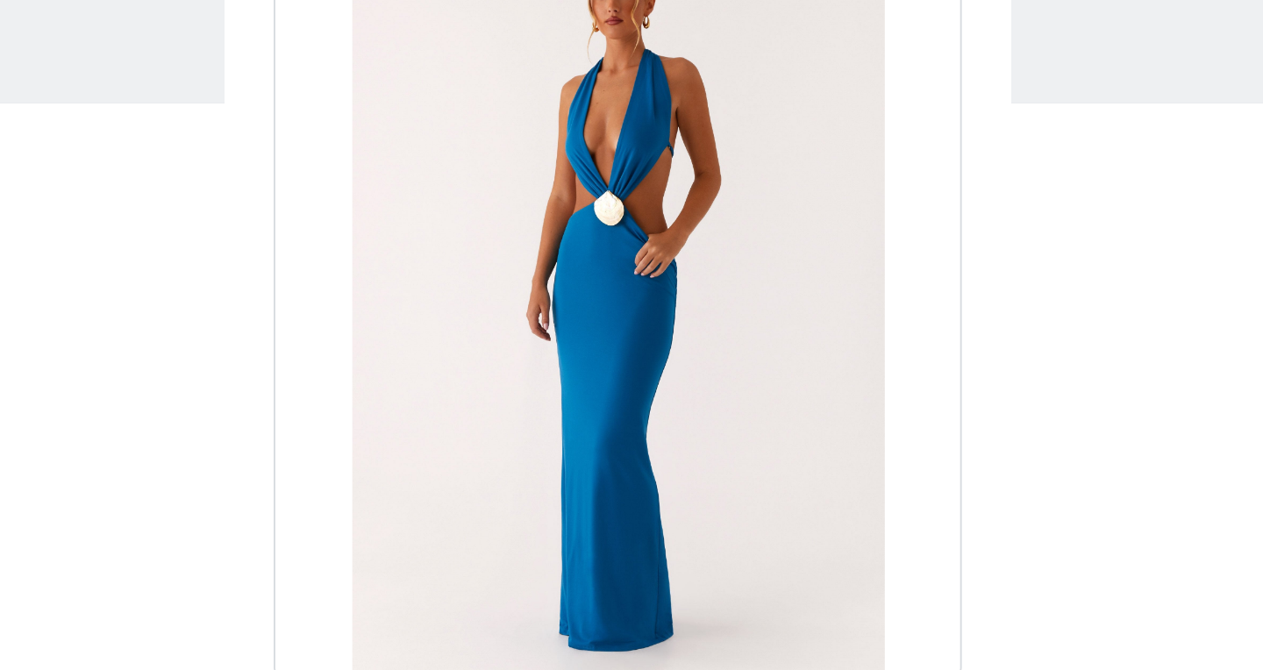
scroll to position [32, 0]
